Goal: Task Accomplishment & Management: Use online tool/utility

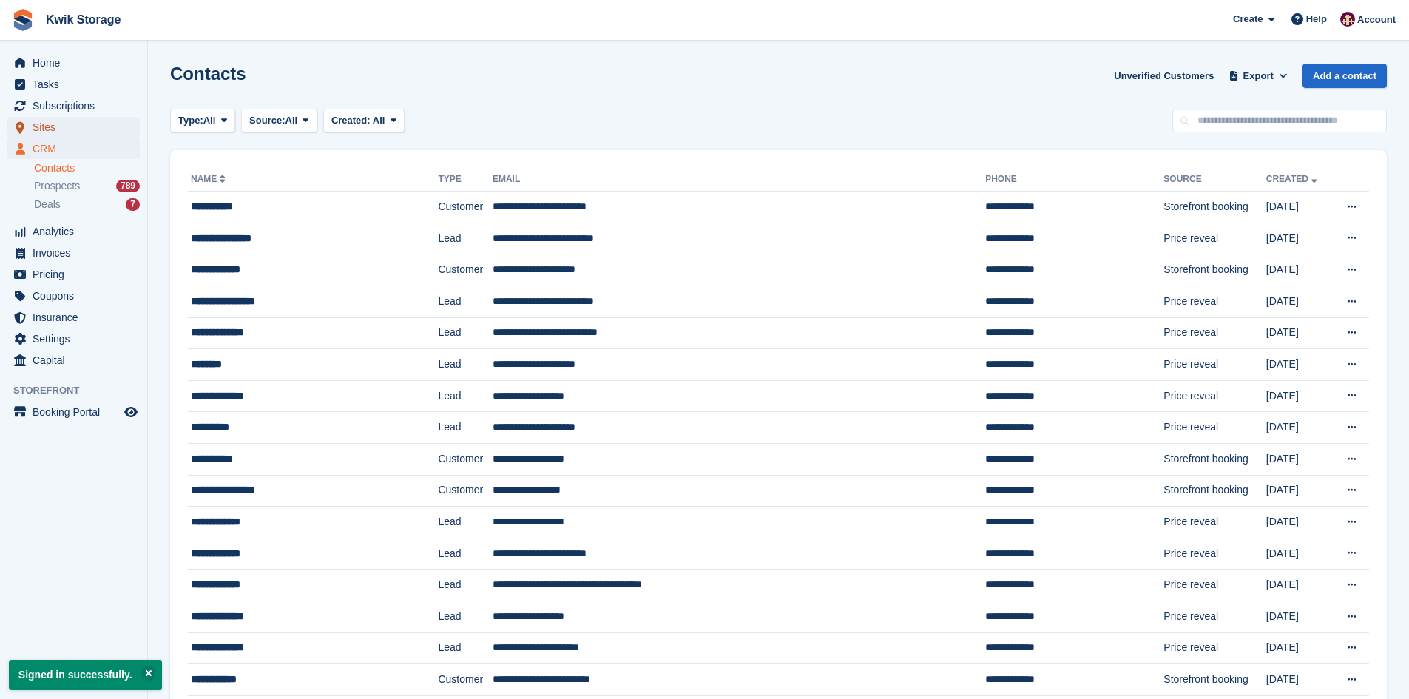
click at [52, 121] on span "Sites" at bounding box center [77, 127] width 89 height 21
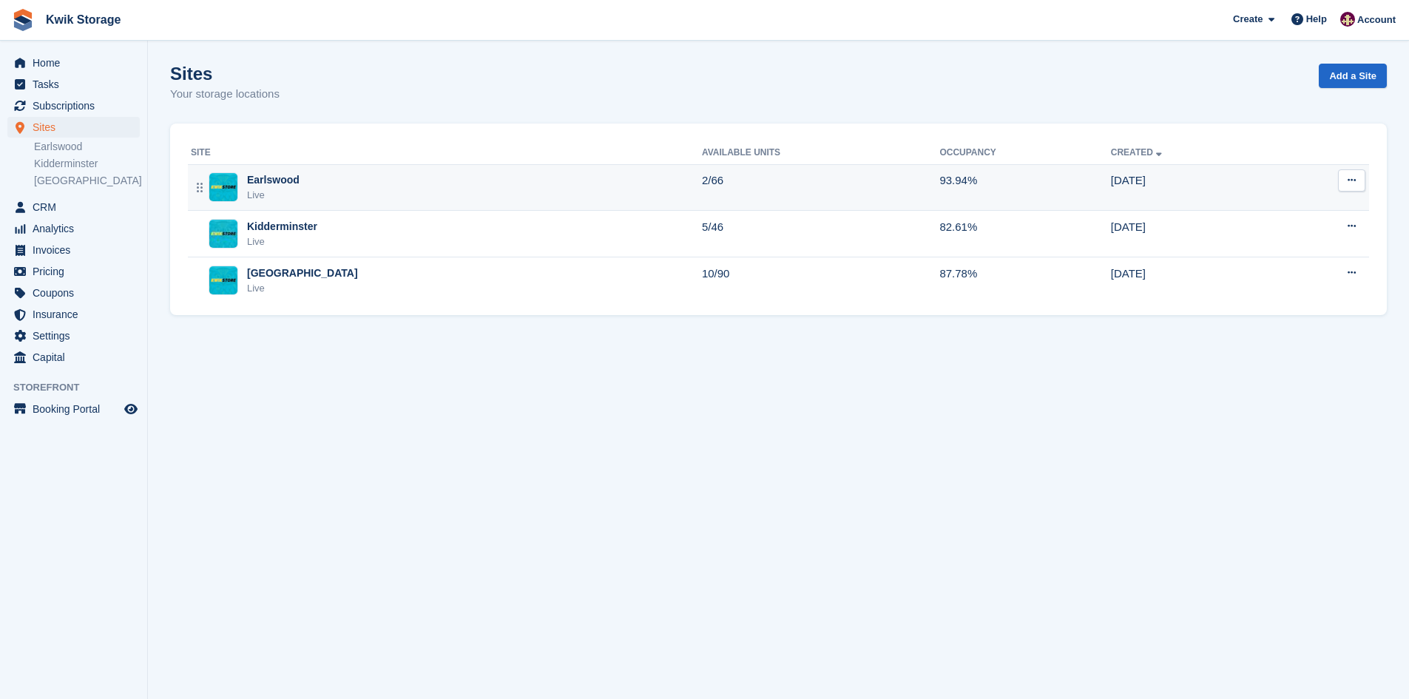
click at [269, 170] on td "Earlswood Live" at bounding box center [445, 187] width 514 height 47
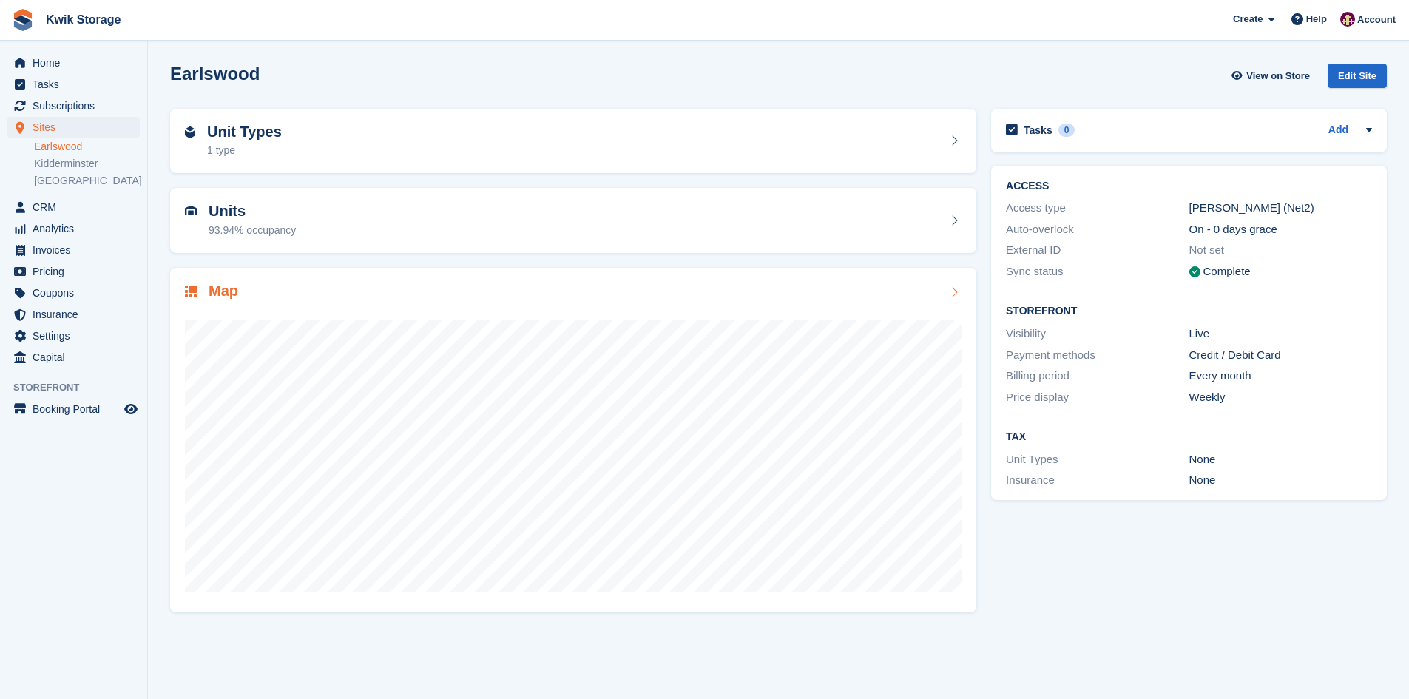
click at [957, 292] on icon at bounding box center [954, 292] width 15 height 12
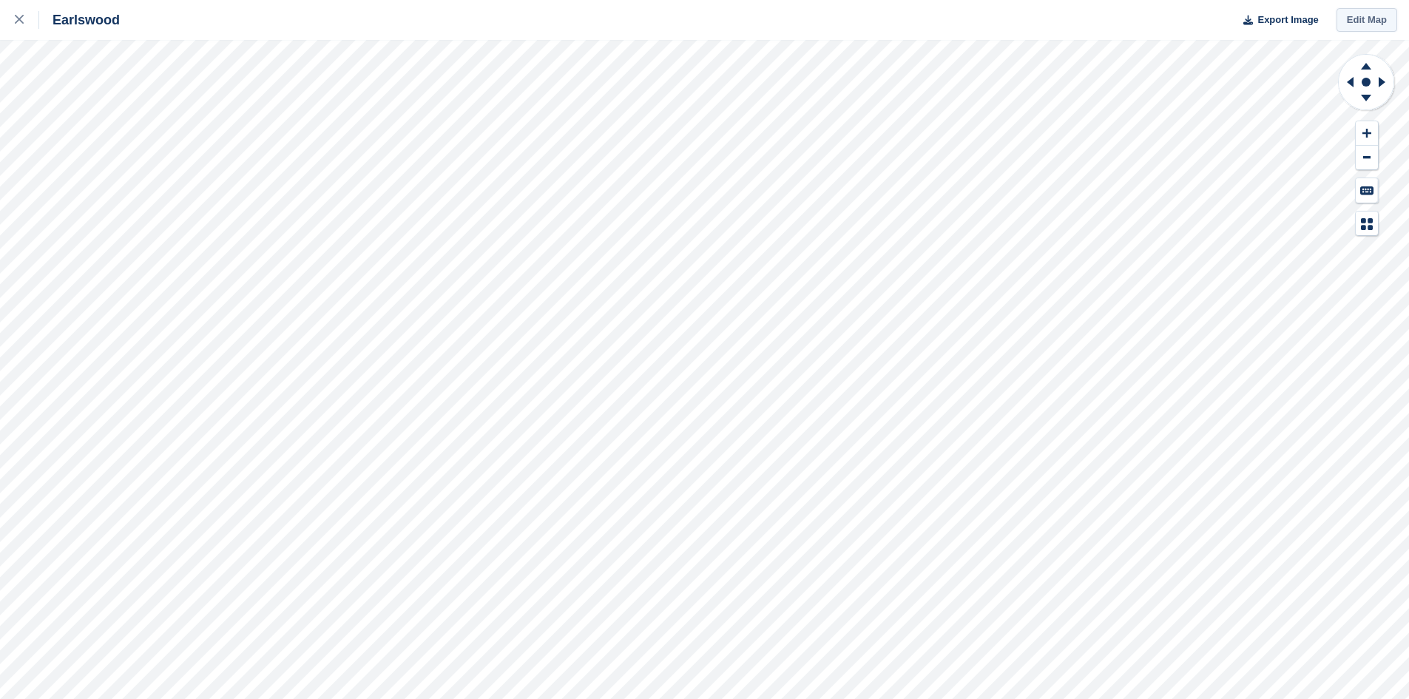
click at [1355, 30] on link "Edit Map" at bounding box center [1367, 20] width 61 height 24
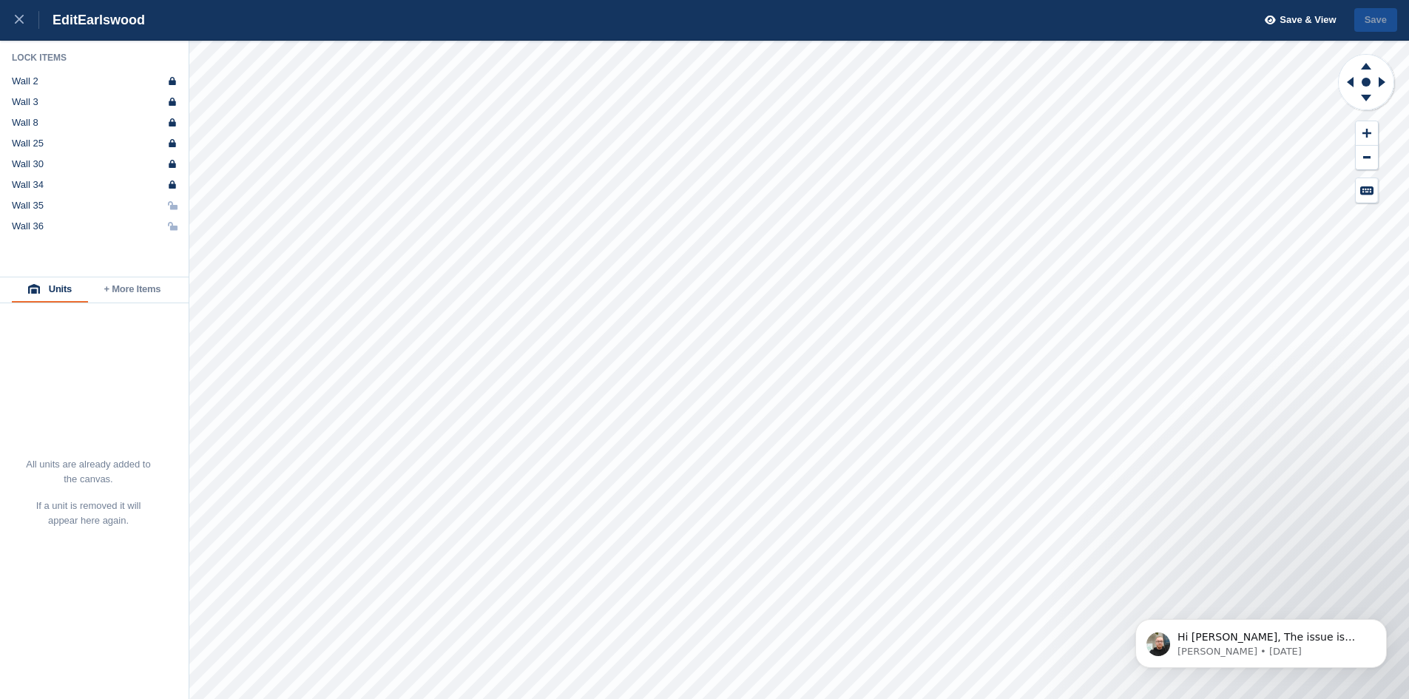
click at [145, 292] on button "+ More Items" at bounding box center [132, 289] width 89 height 25
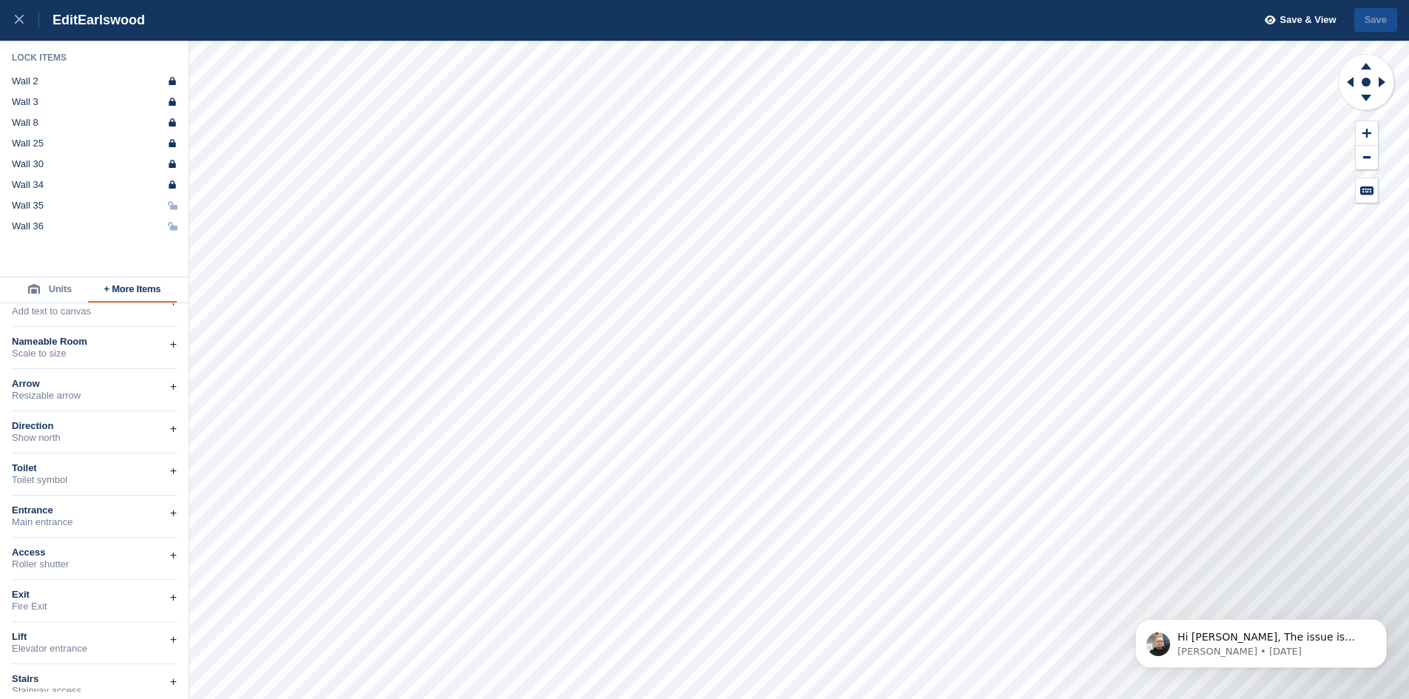
scroll to position [112, 0]
click at [18, 21] on icon at bounding box center [19, 19] width 9 height 9
